Goal: Information Seeking & Learning: Learn about a topic

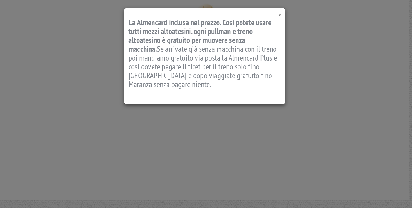
click at [280, 14] on span "×" at bounding box center [280, 15] width 2 height 7
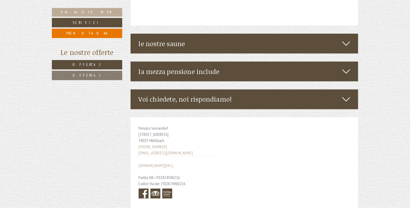
scroll to position [1445, 0]
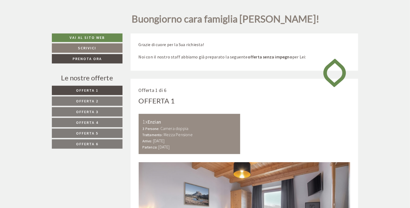
scroll to position [206, 0]
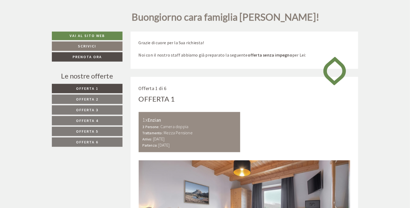
drag, startPoint x: 412, startPoint y: 2, endPoint x: 412, endPoint y: 36, distance: 34.4
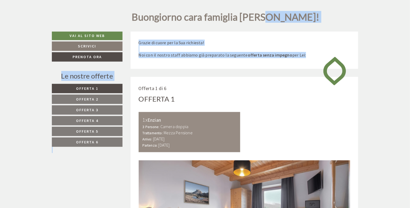
drag, startPoint x: 409, startPoint y: 25, endPoint x: 412, endPoint y: 57, distance: 31.8
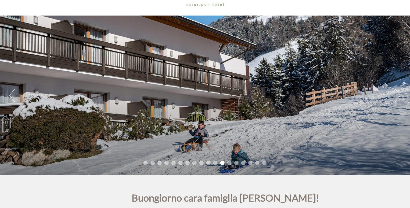
scroll to position [0, 0]
